Goal: Information Seeking & Learning: Learn about a topic

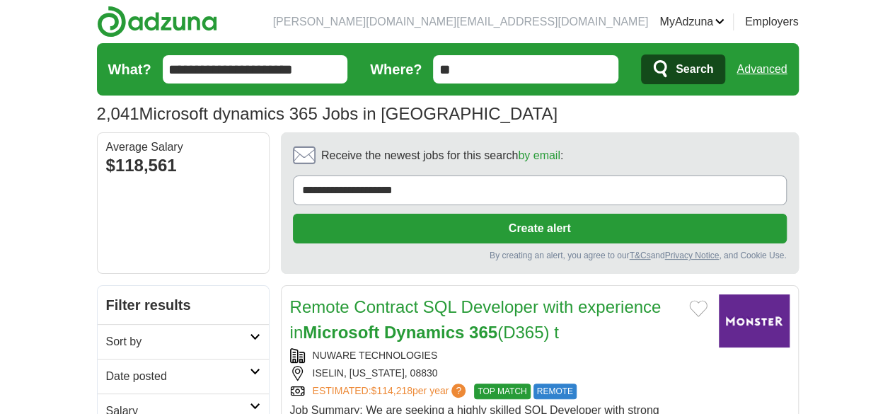
click at [106, 368] on h2 "Date posted" at bounding box center [178, 376] width 144 height 17
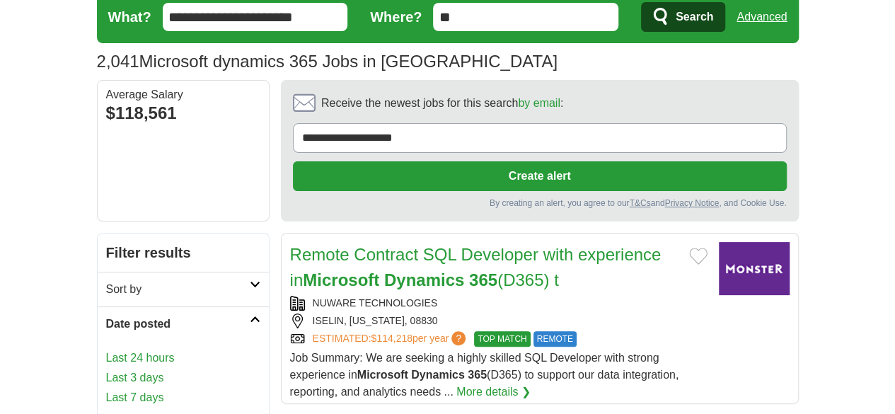
scroll to position [71, 0]
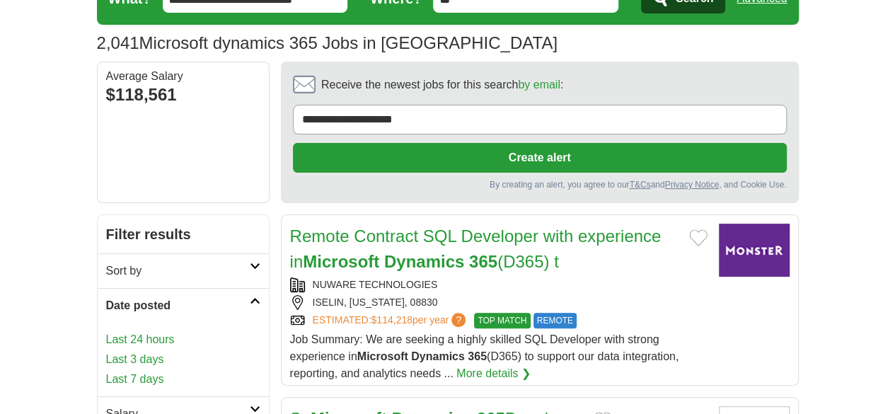
click at [106, 351] on link "Last 3 days" at bounding box center [183, 359] width 154 height 17
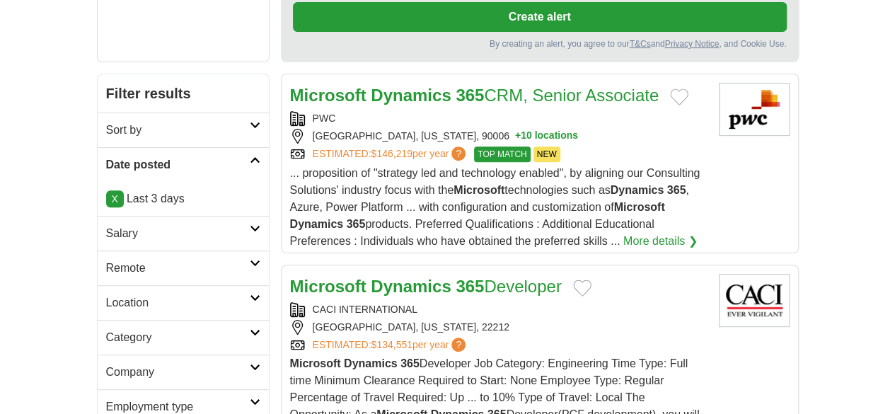
scroll to position [212, 0]
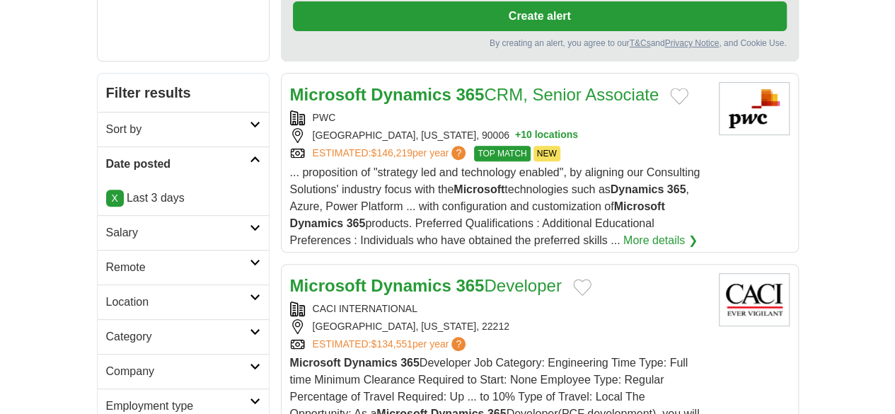
click at [250, 259] on icon at bounding box center [255, 262] width 11 height 7
click at [106, 295] on link "Remote jobs" at bounding box center [138, 301] width 64 height 12
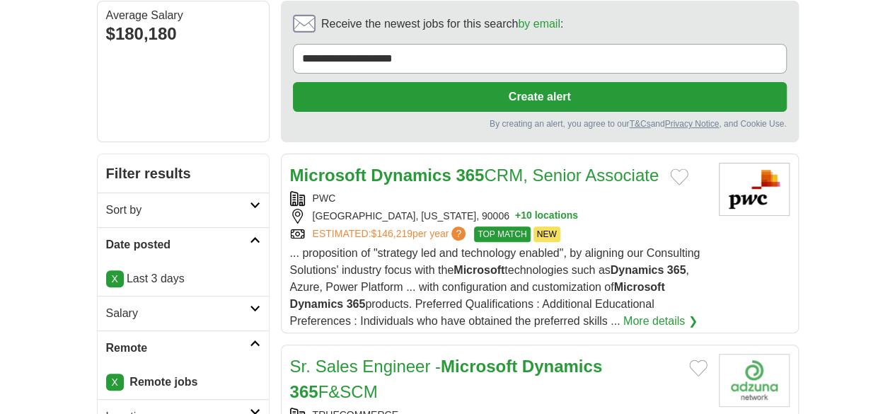
scroll to position [141, 0]
